Goal: Task Accomplishment & Management: Use online tool/utility

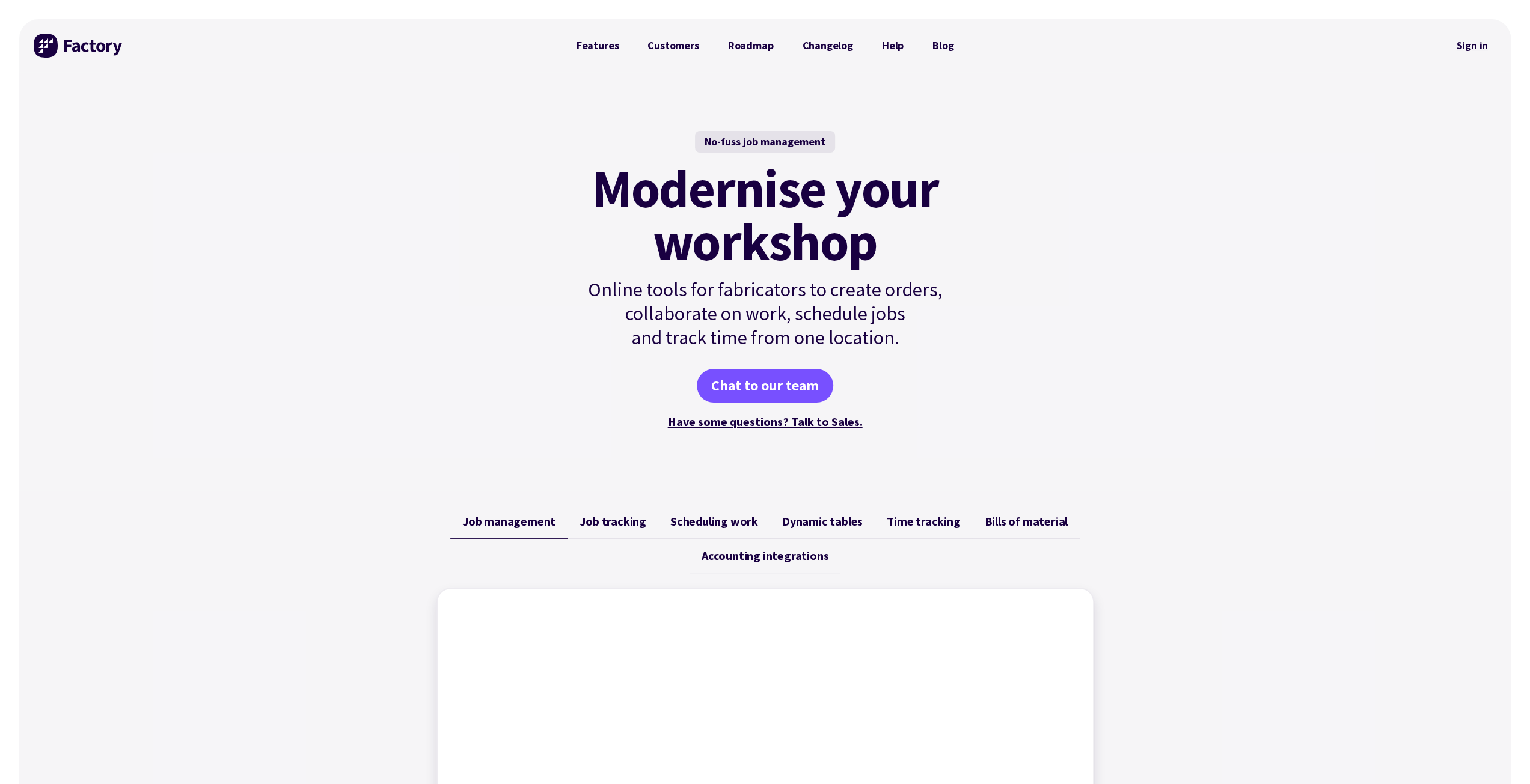
click at [1463, 49] on link "Sign in" at bounding box center [1471, 45] width 49 height 28
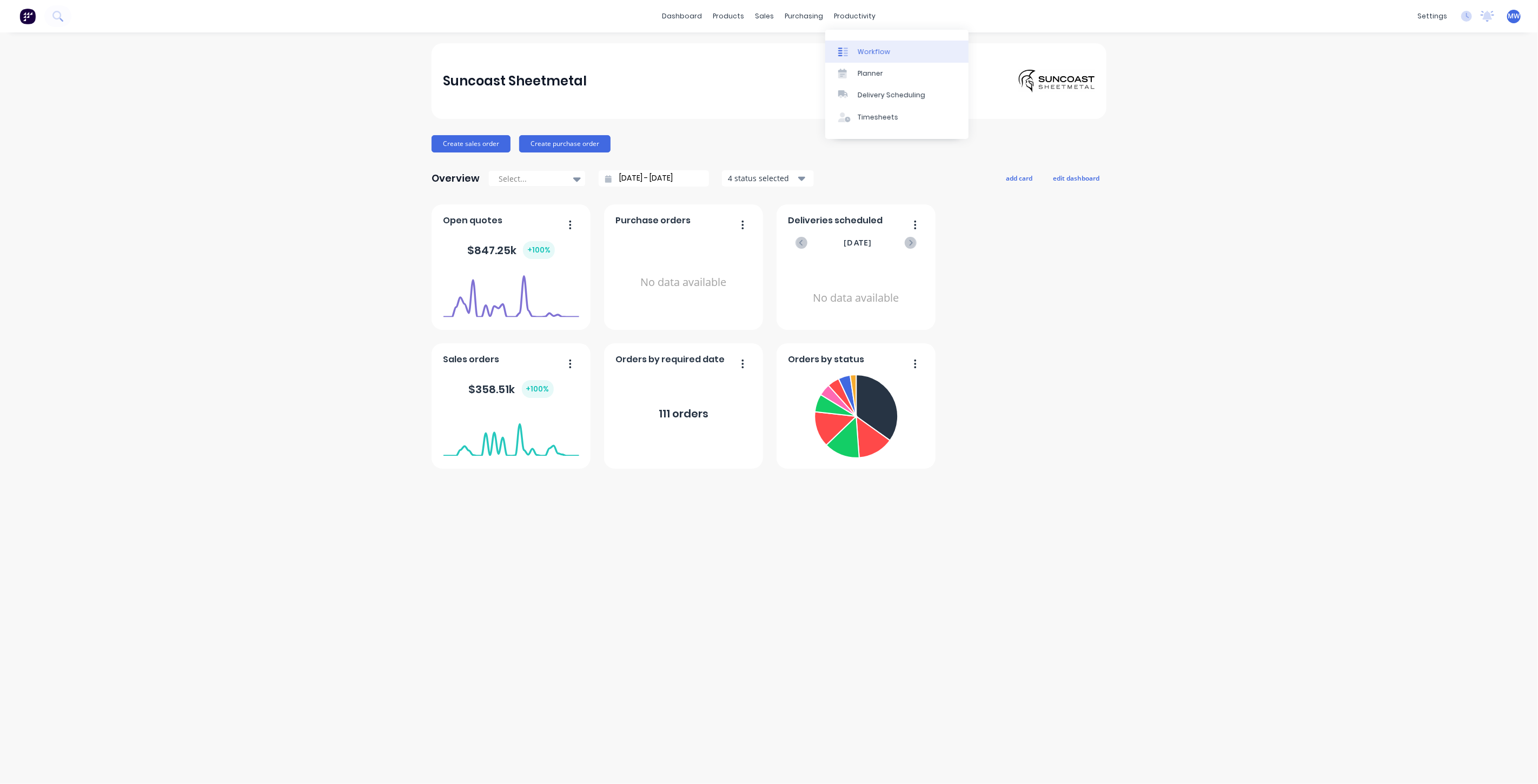
click at [877, 56] on link "Workflow" at bounding box center [897, 51] width 143 height 22
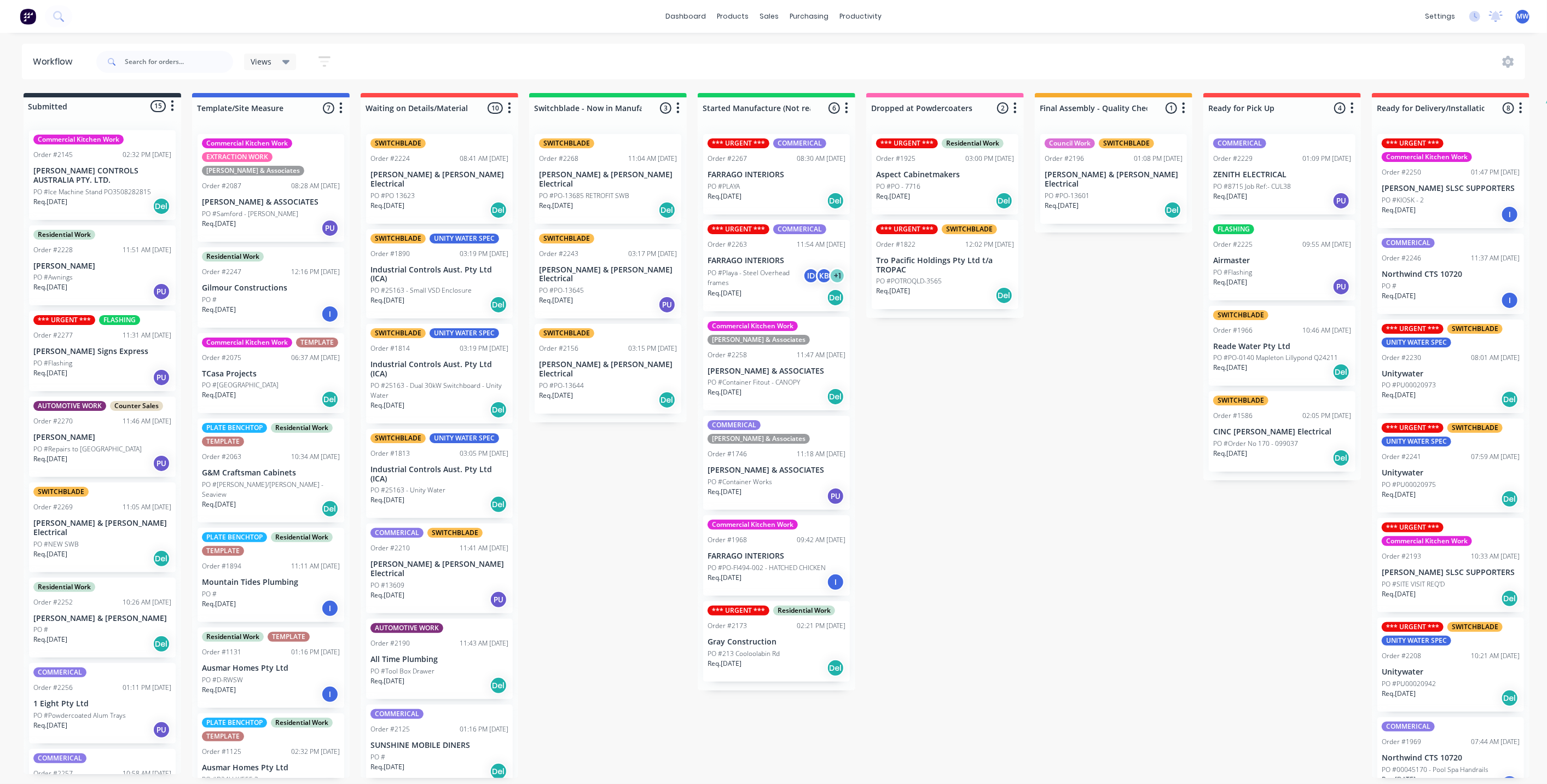
click at [611, 506] on div "Submitted 15 Status colour #273444 hex #273444 Save Cancel Summaries Total orde…" at bounding box center [904, 436] width 1825 height 685
click at [971, 479] on div "Submitted 15 Status colour #273444 hex #273444 Save Cancel Summaries Total orde…" at bounding box center [904, 436] width 1825 height 685
click at [587, 493] on div "Submitted 15 Status colour #273444 hex #273444 Save Cancel Summaries Total orde…" at bounding box center [904, 436] width 1825 height 685
click at [582, 442] on div "Submitted 15 Status colour #273444 hex #273444 Save Cancel Summaries Total orde…" at bounding box center [904, 436] width 1825 height 685
click at [622, 459] on div "Submitted 15 Status colour #273444 hex #273444 Save Cancel Summaries Total orde…" at bounding box center [904, 436] width 1825 height 685
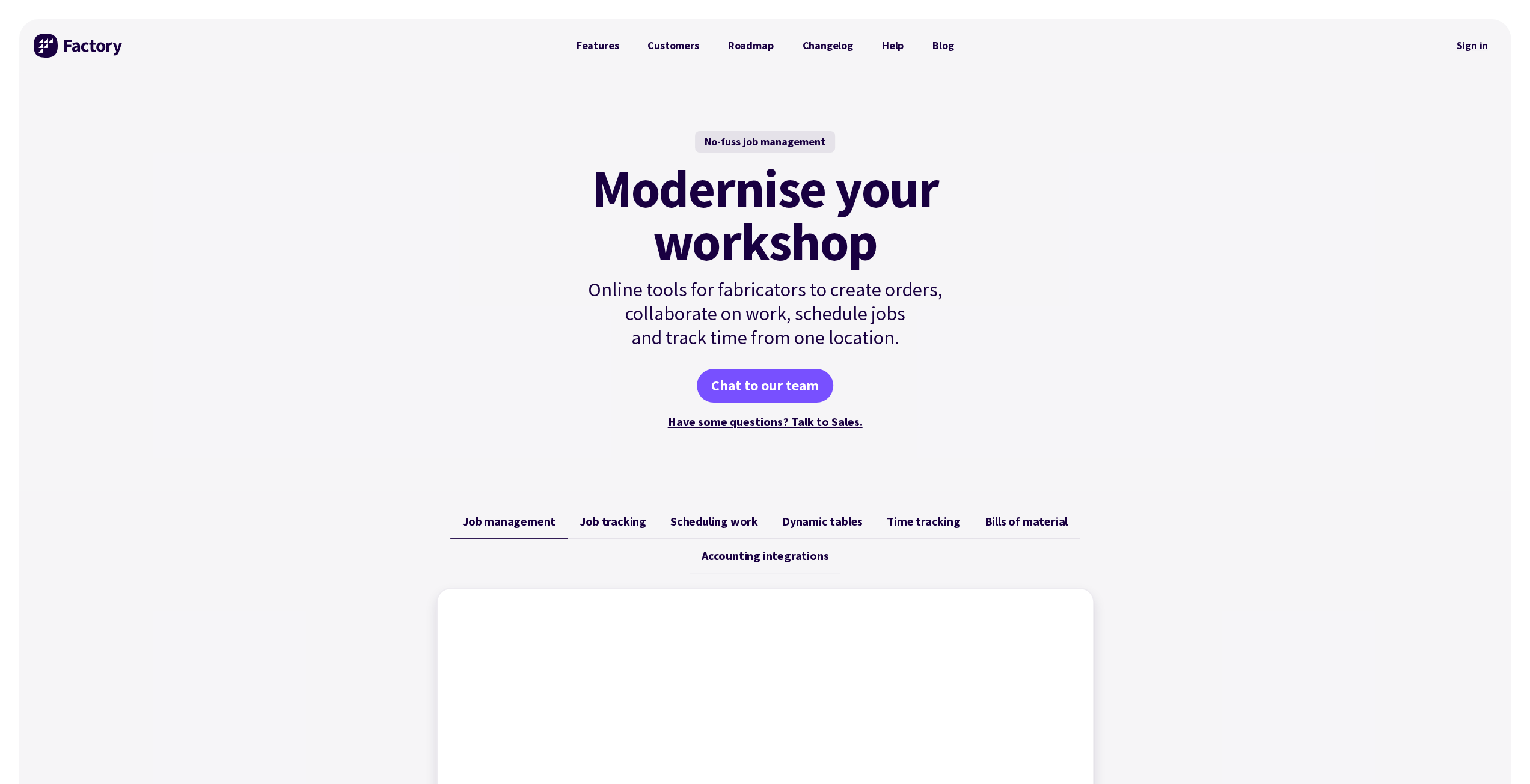
click at [1463, 41] on link "Sign in" at bounding box center [1471, 45] width 49 height 28
click at [1471, 47] on link "Sign in" at bounding box center [1471, 45] width 49 height 28
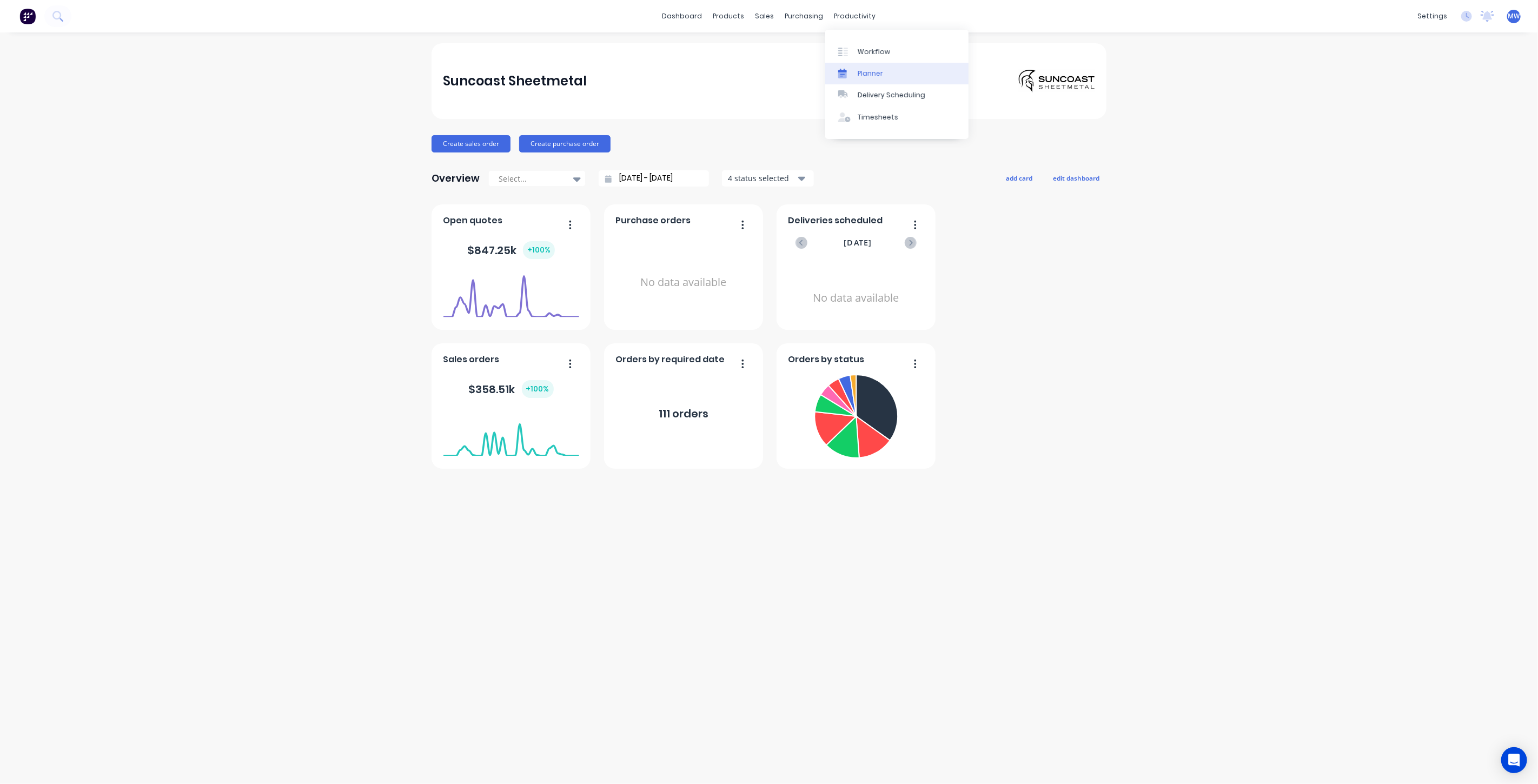
click at [876, 69] on div "Planner" at bounding box center [870, 73] width 26 height 9
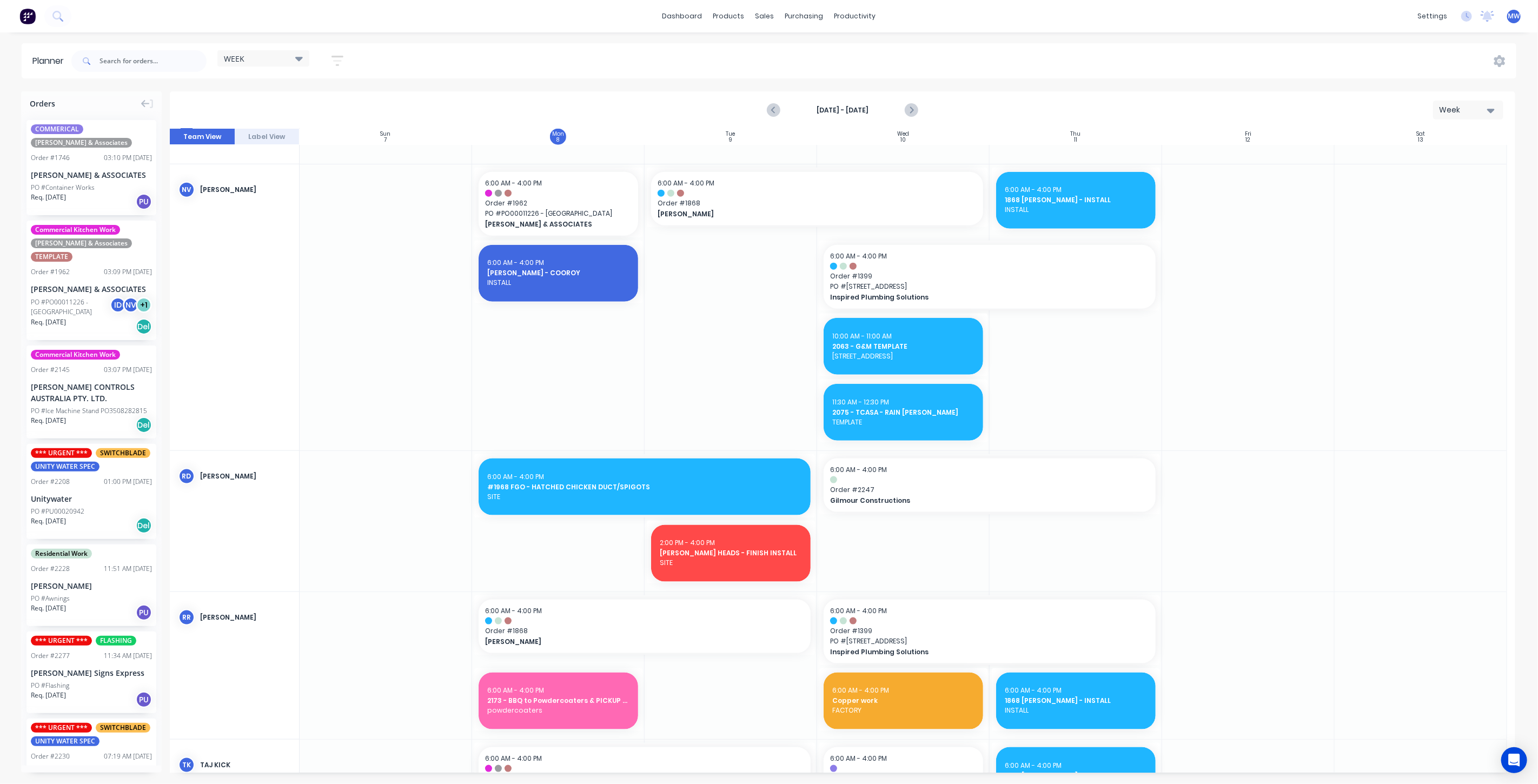
scroll to position [954, 0]
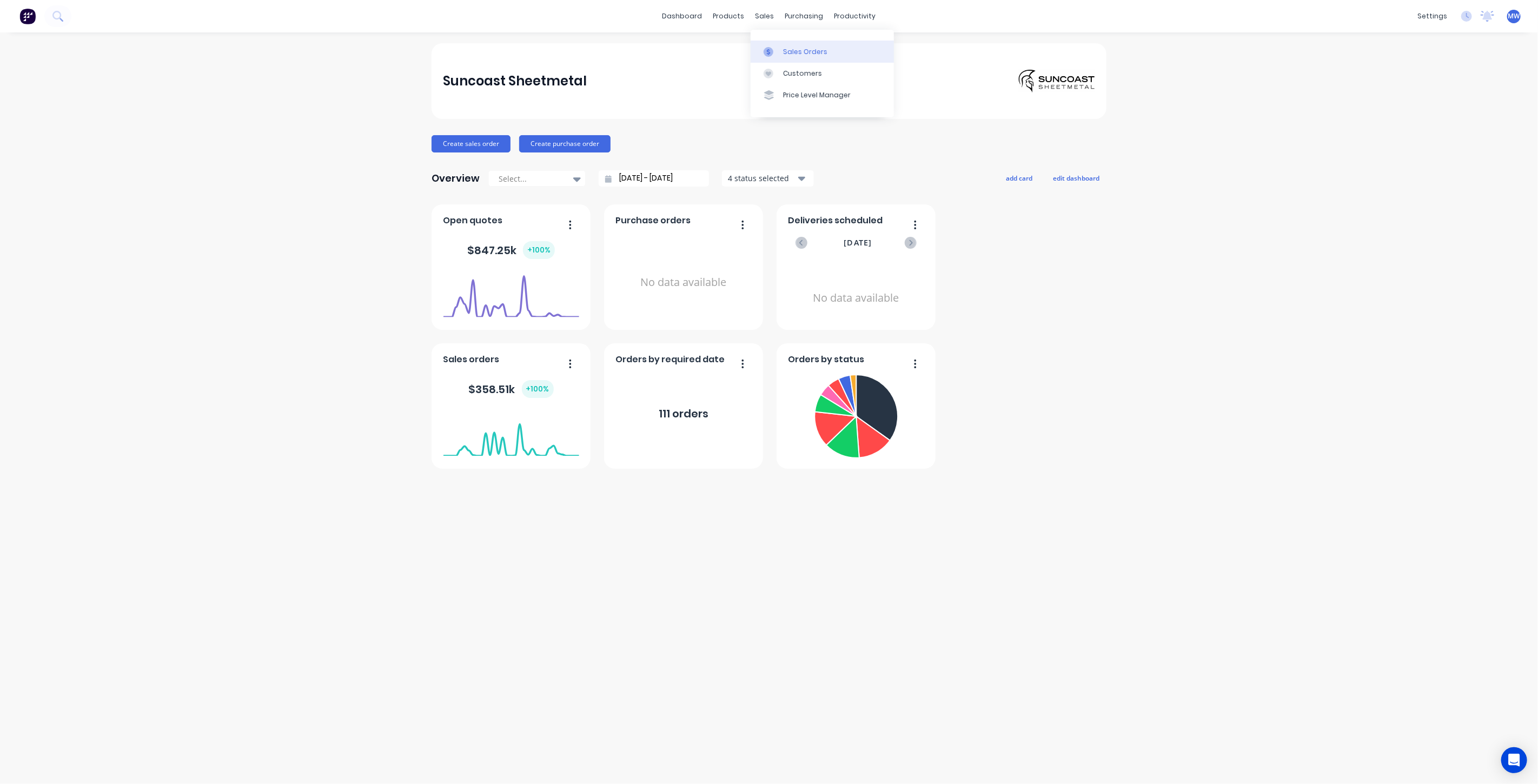
click at [803, 50] on div "Sales Orders" at bounding box center [805, 51] width 45 height 9
